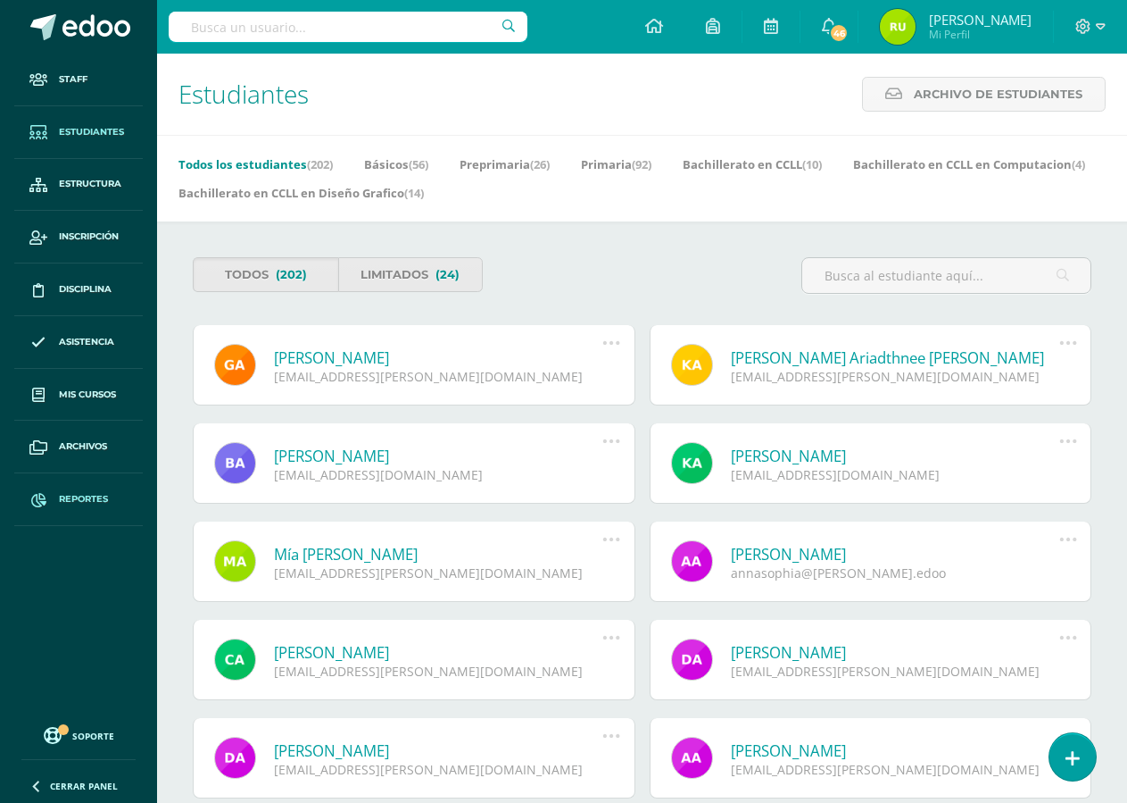
click at [57, 501] on link "Reportes" at bounding box center [78, 499] width 129 height 53
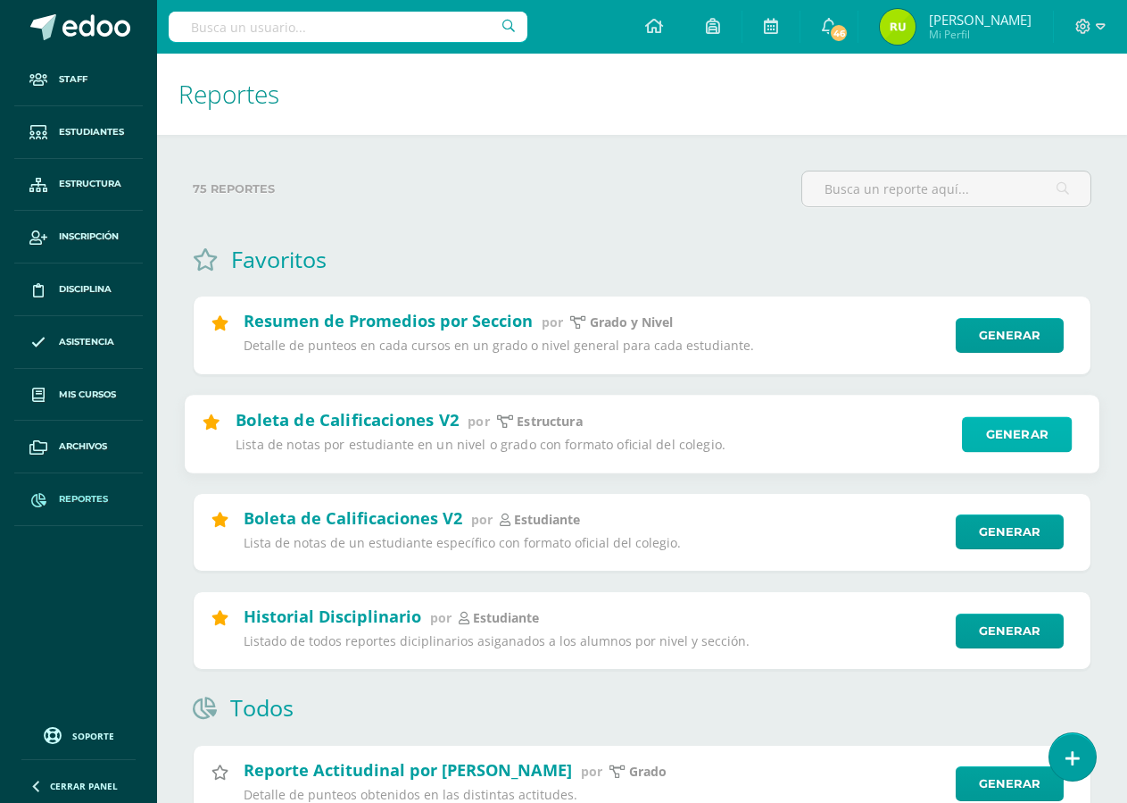
click at [988, 427] on link "Generar" at bounding box center [1017, 434] width 110 height 36
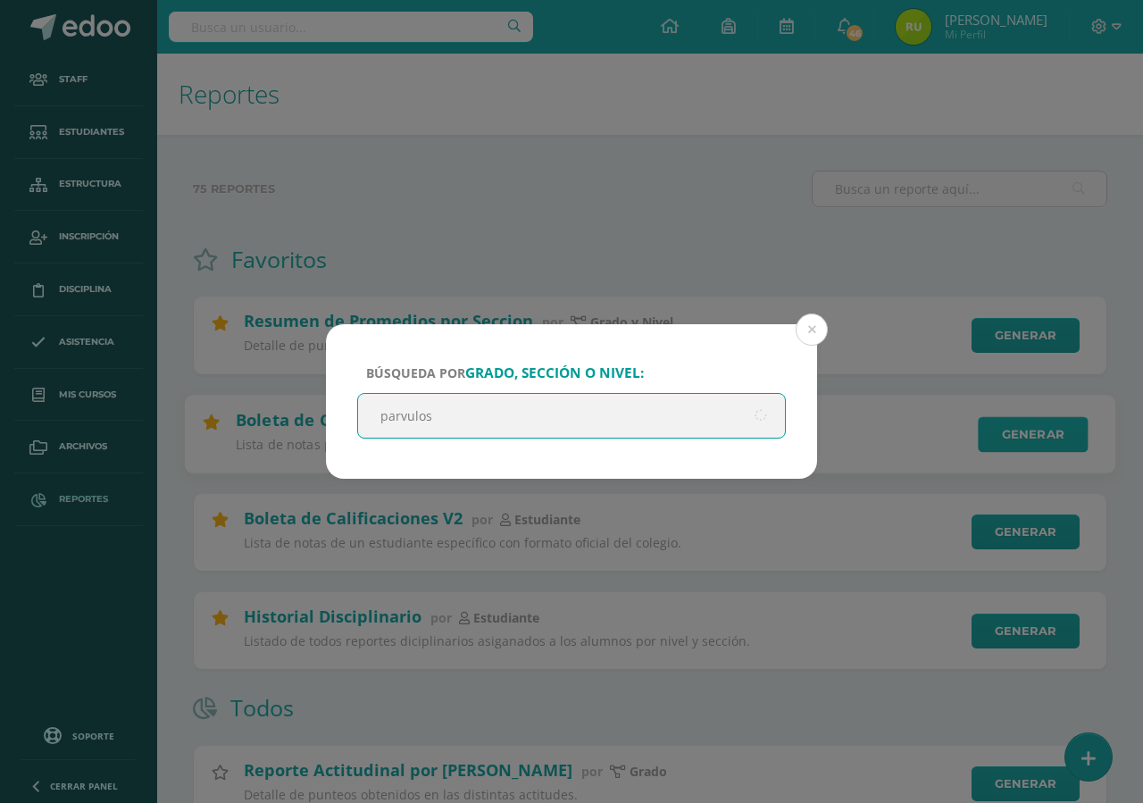
type input "parvulos"
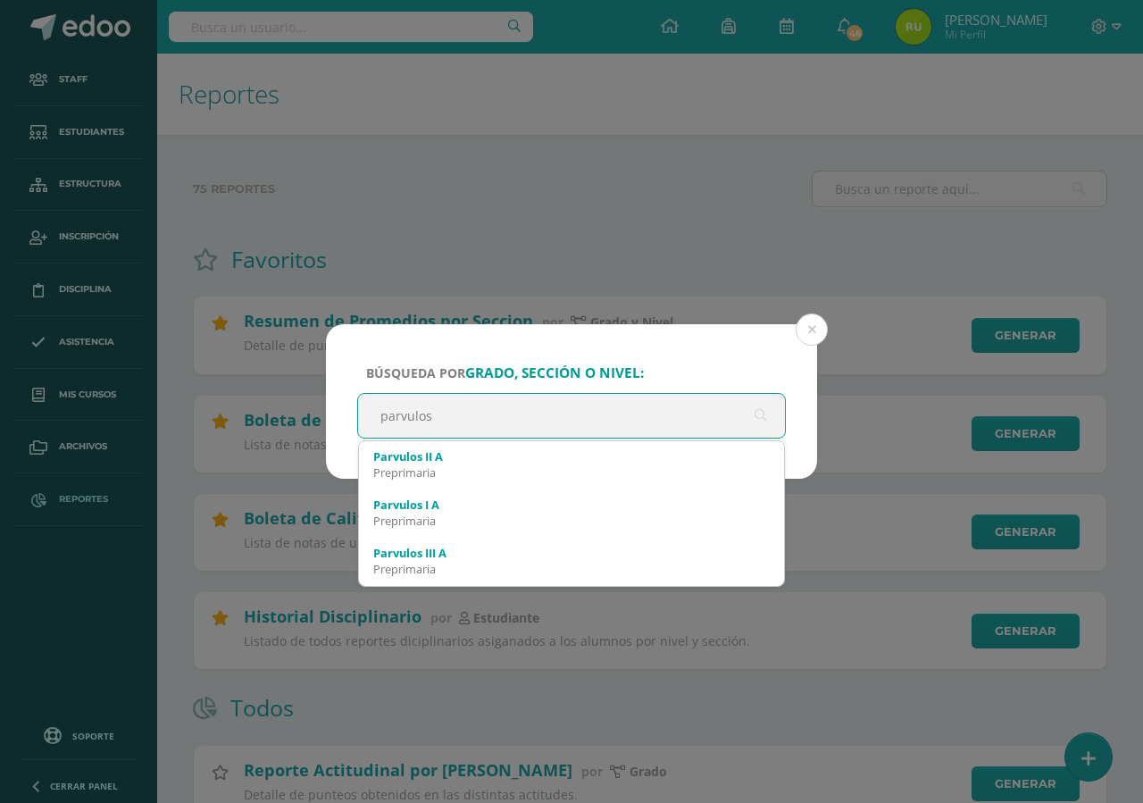
scroll to position [102, 0]
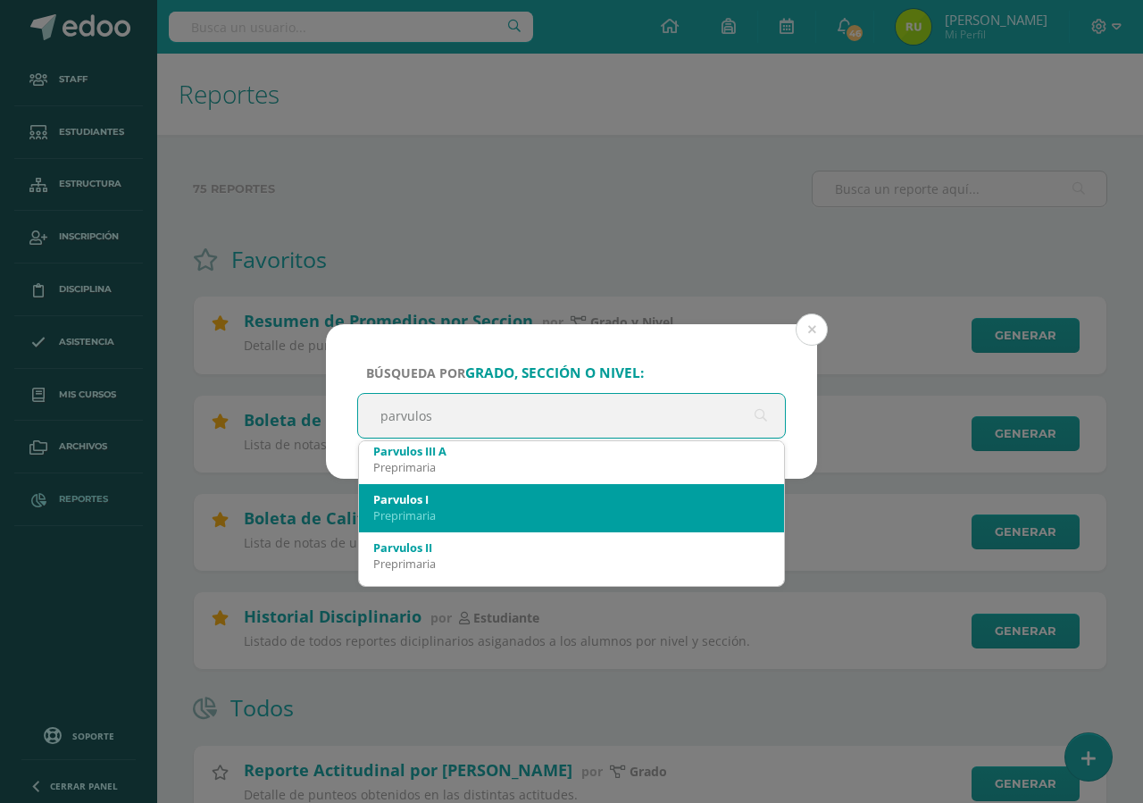
click at [438, 506] on div "Parvulos I" at bounding box center [571, 499] width 396 height 16
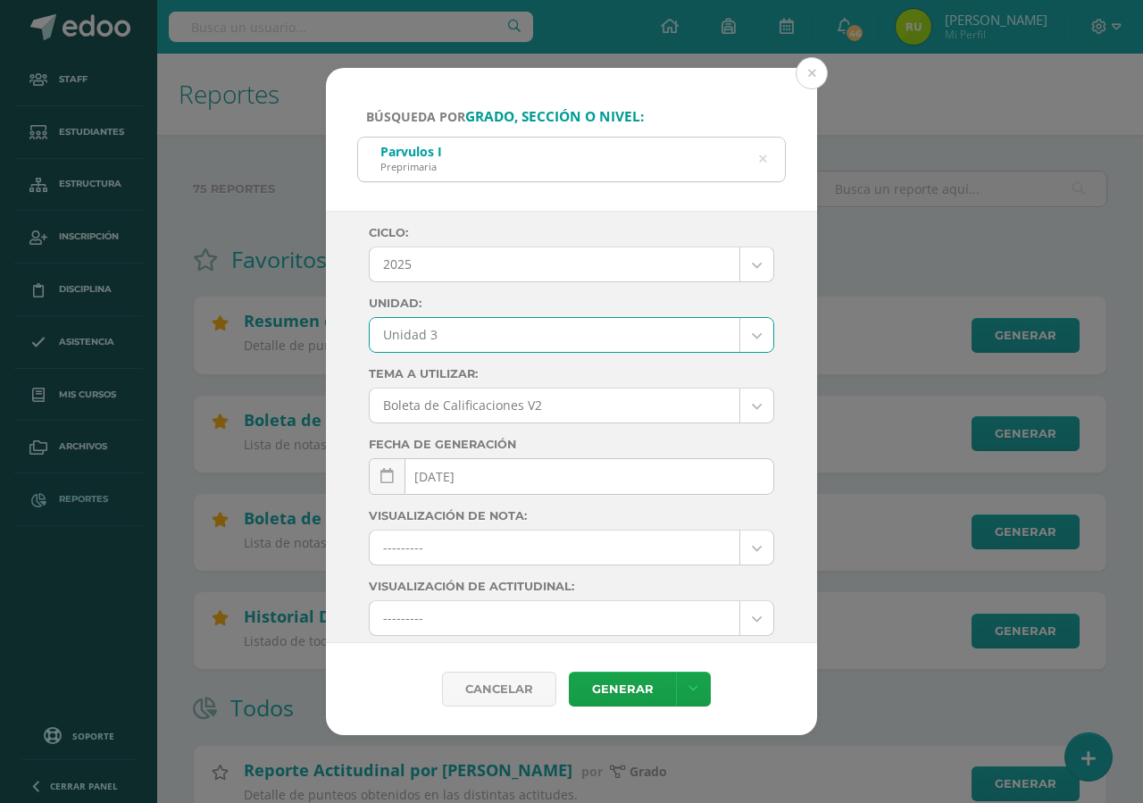
select select "Unidad 3"
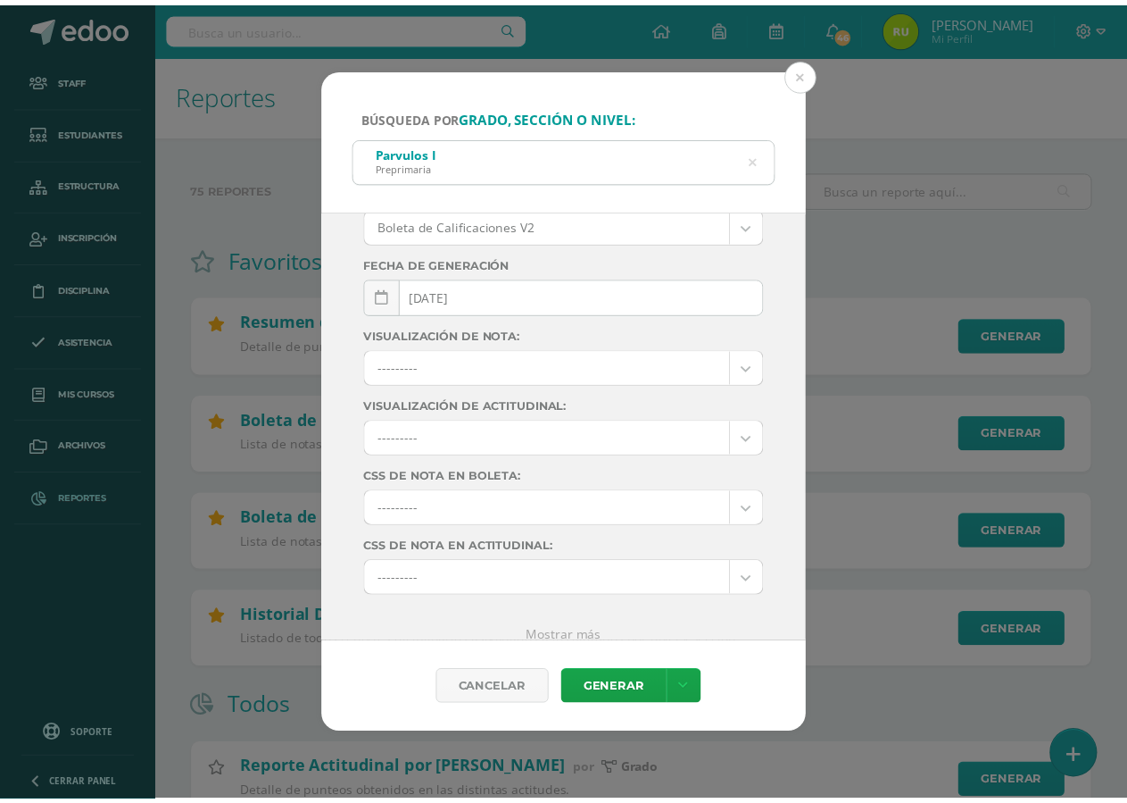
scroll to position [0, 0]
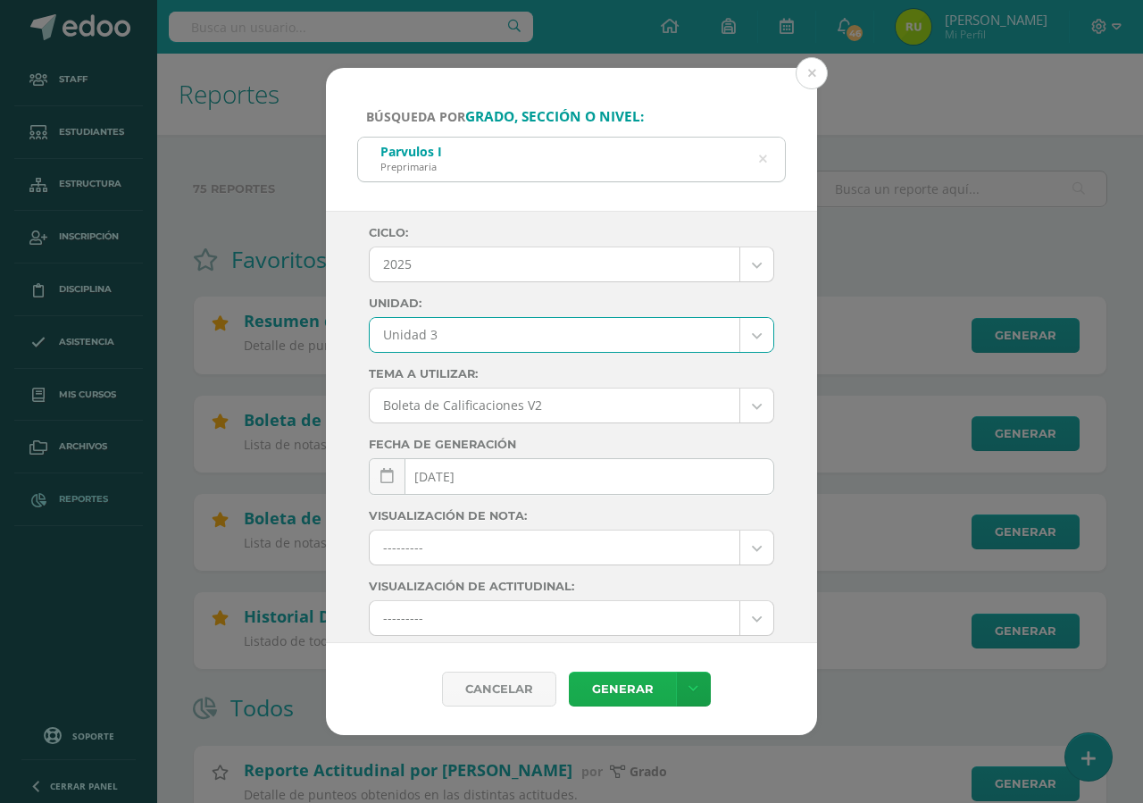
click at [608, 684] on link "Generar" at bounding box center [622, 688] width 107 height 35
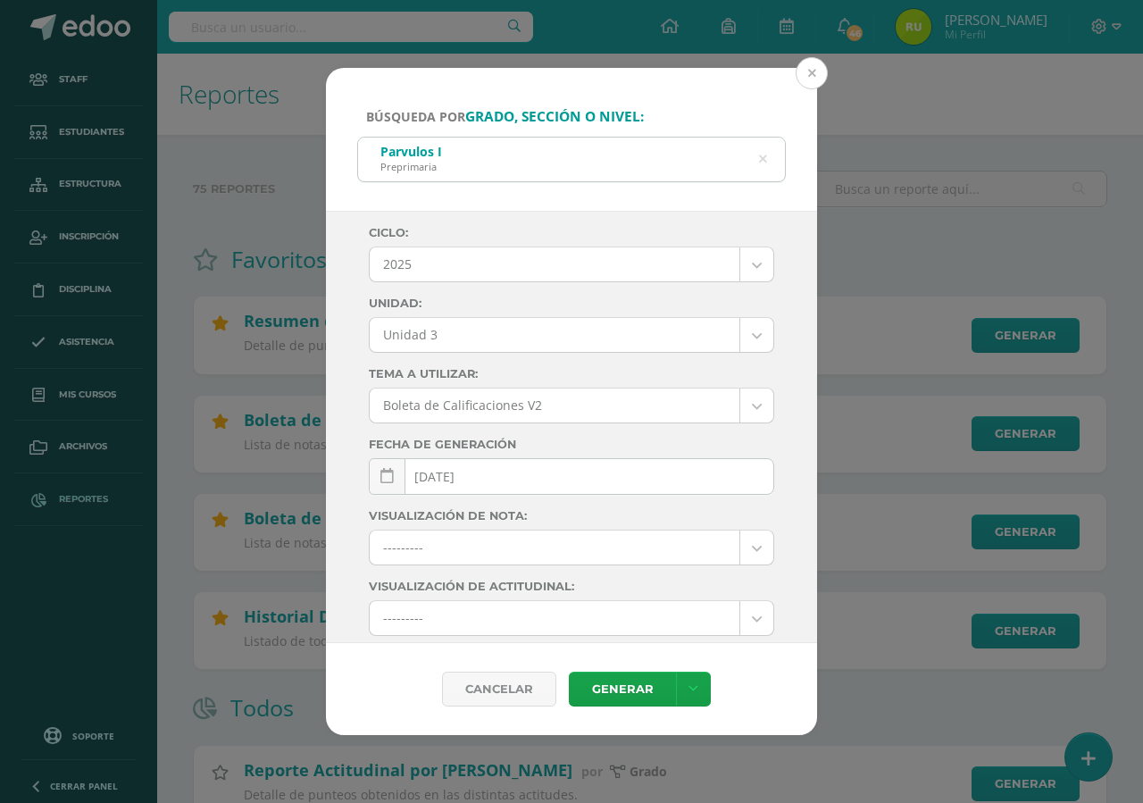
click at [816, 75] on button at bounding box center [811, 73] width 32 height 32
